Goal: Navigation & Orientation: Find specific page/section

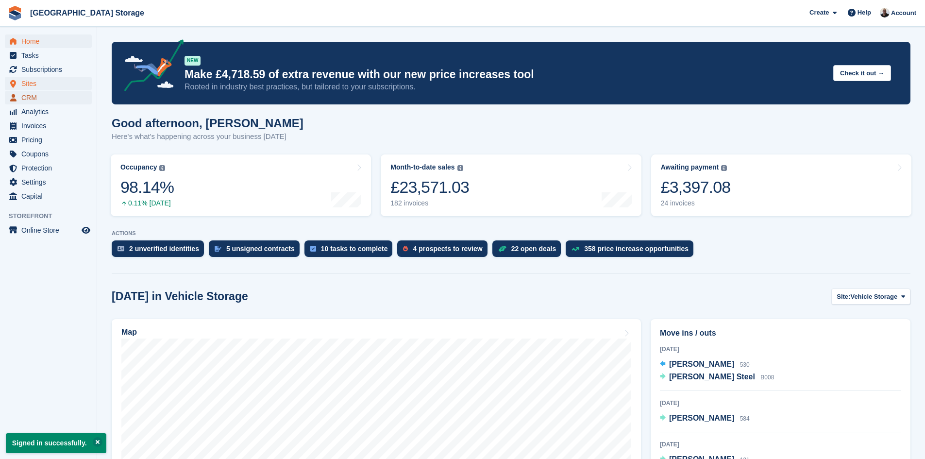
click at [36, 93] on span "CRM" at bounding box center [50, 98] width 58 height 14
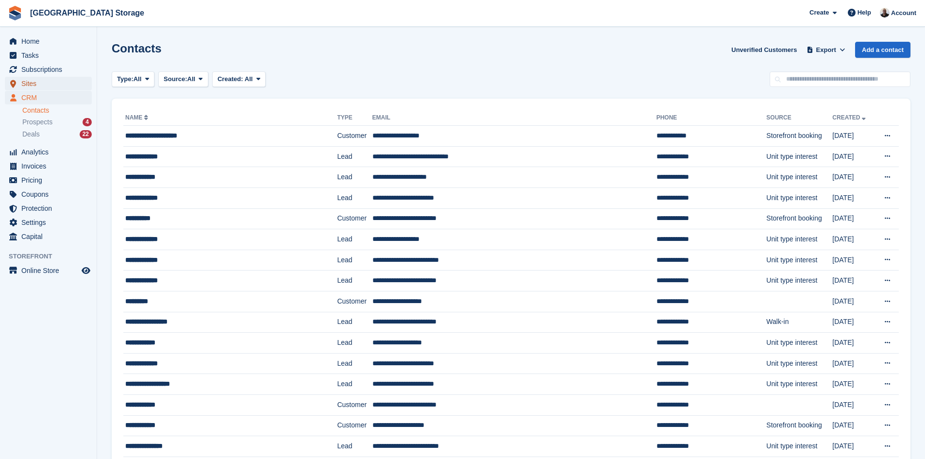
click at [29, 83] on span "Sites" at bounding box center [50, 84] width 58 height 14
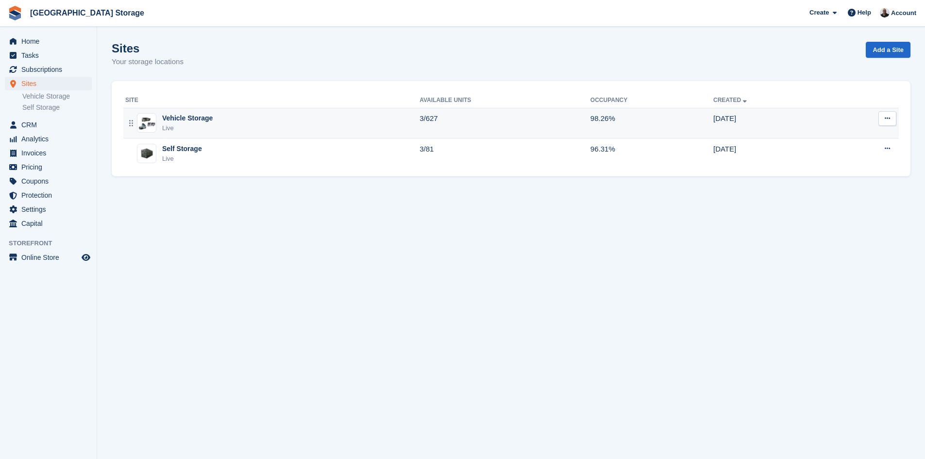
click at [237, 122] on div "Vehicle Storage Live" at bounding box center [272, 123] width 294 height 20
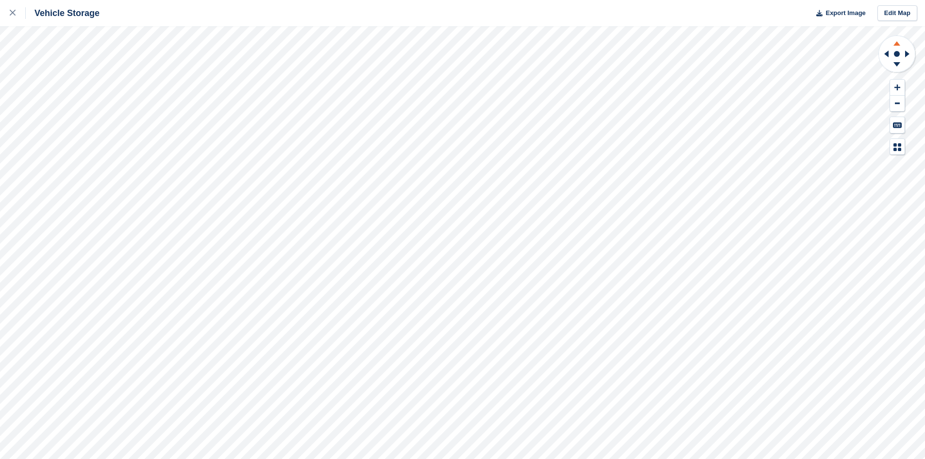
click at [898, 43] on icon at bounding box center [896, 43] width 7 height 4
click at [896, 62] on icon at bounding box center [896, 66] width 25 height 12
